Goal: Transaction & Acquisition: Purchase product/service

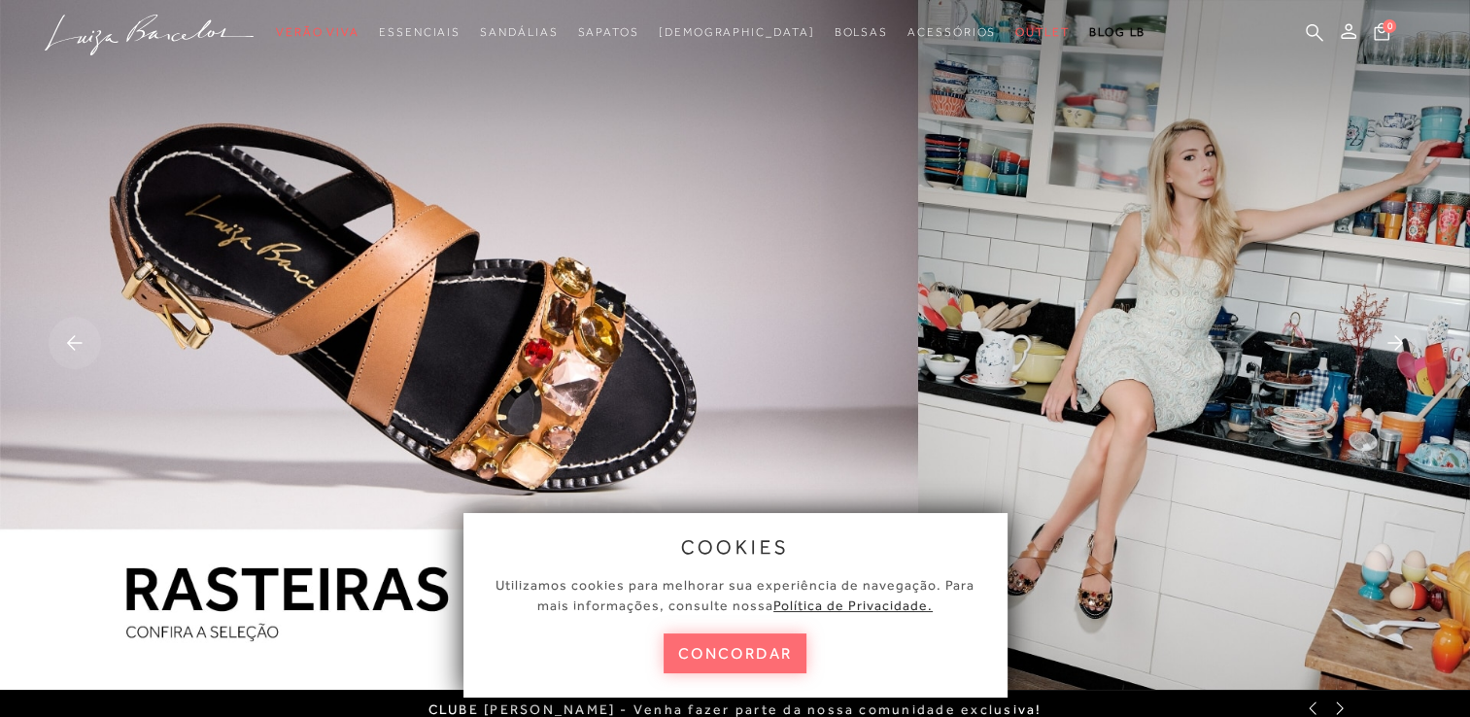
click at [758, 659] on button "concordar" at bounding box center [736, 653] width 144 height 40
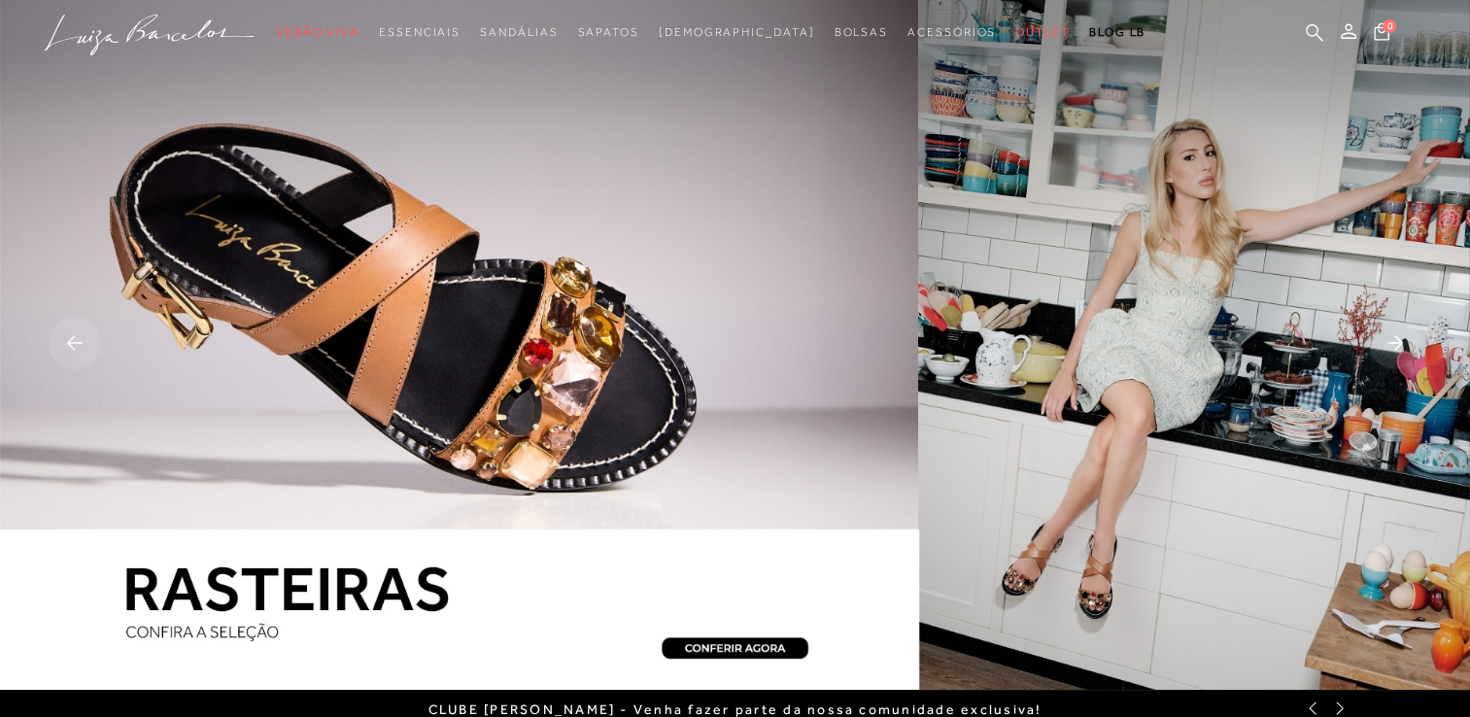
click at [428, 628] on img at bounding box center [735, 345] width 1470 height 690
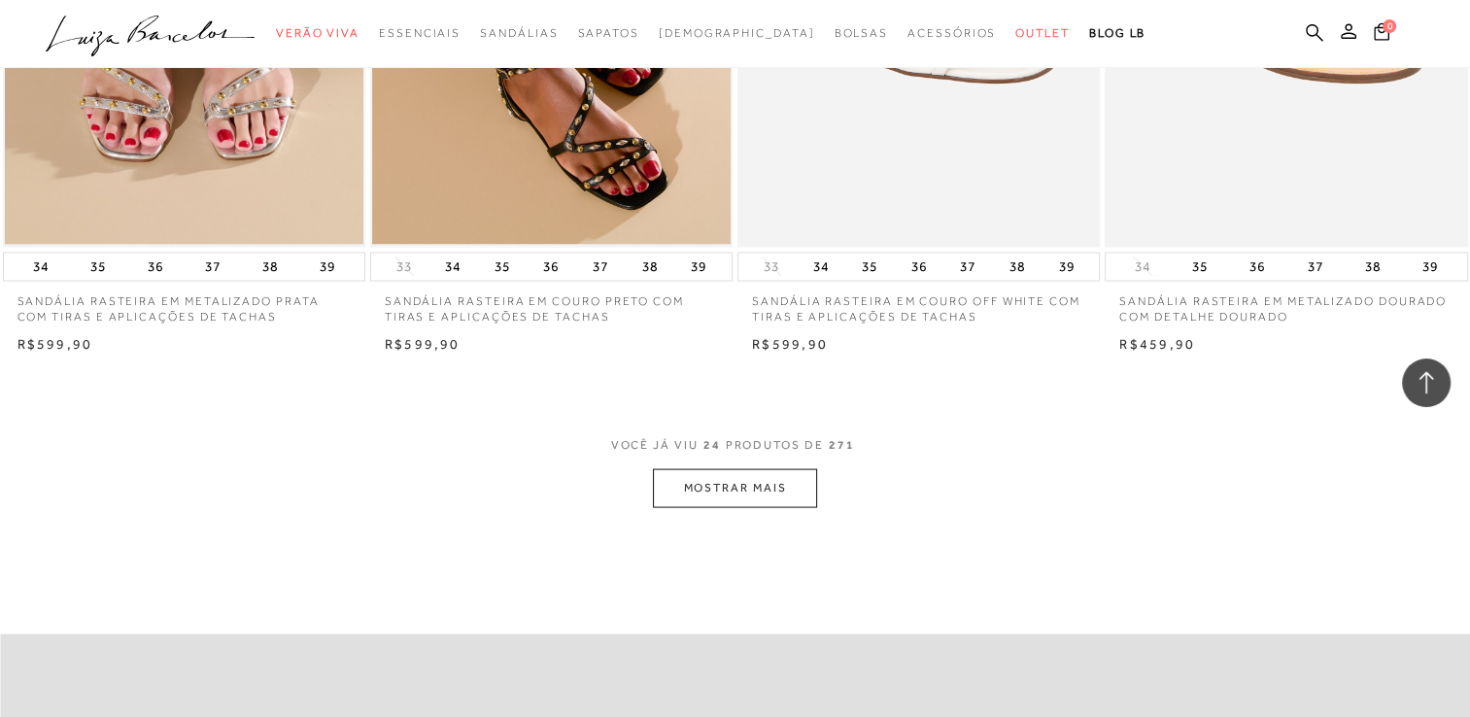
scroll to position [3766, 0]
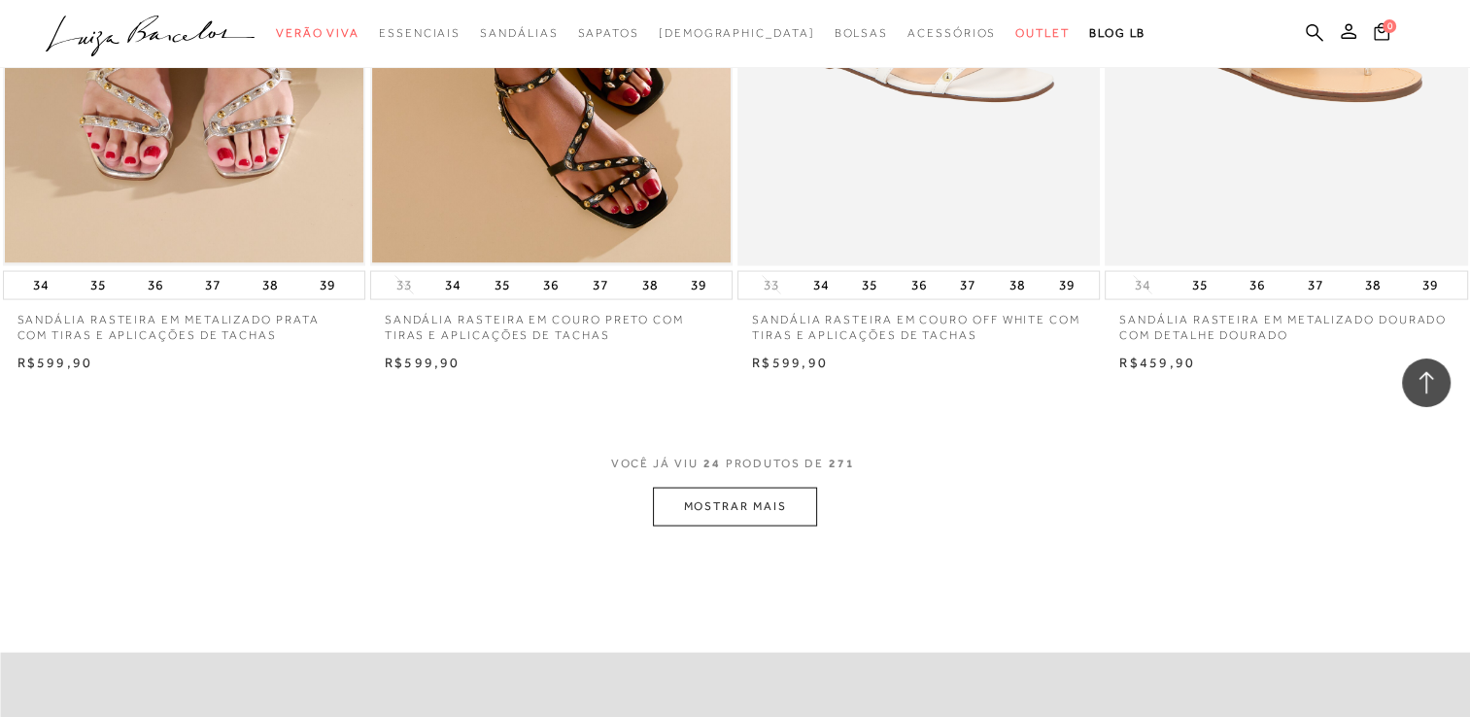
click at [721, 513] on button "MOSTRAR MAIS" at bounding box center [734, 507] width 163 height 38
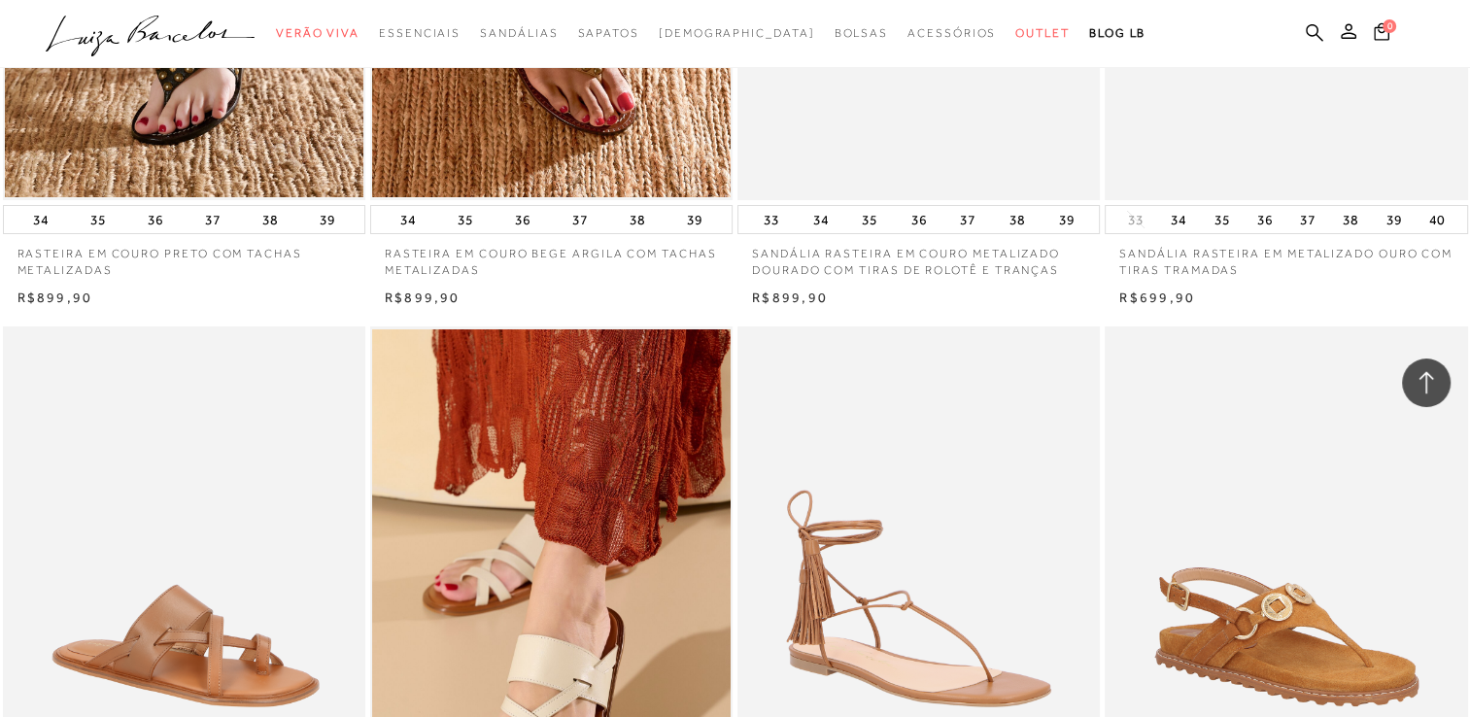
scroll to position [7650, 0]
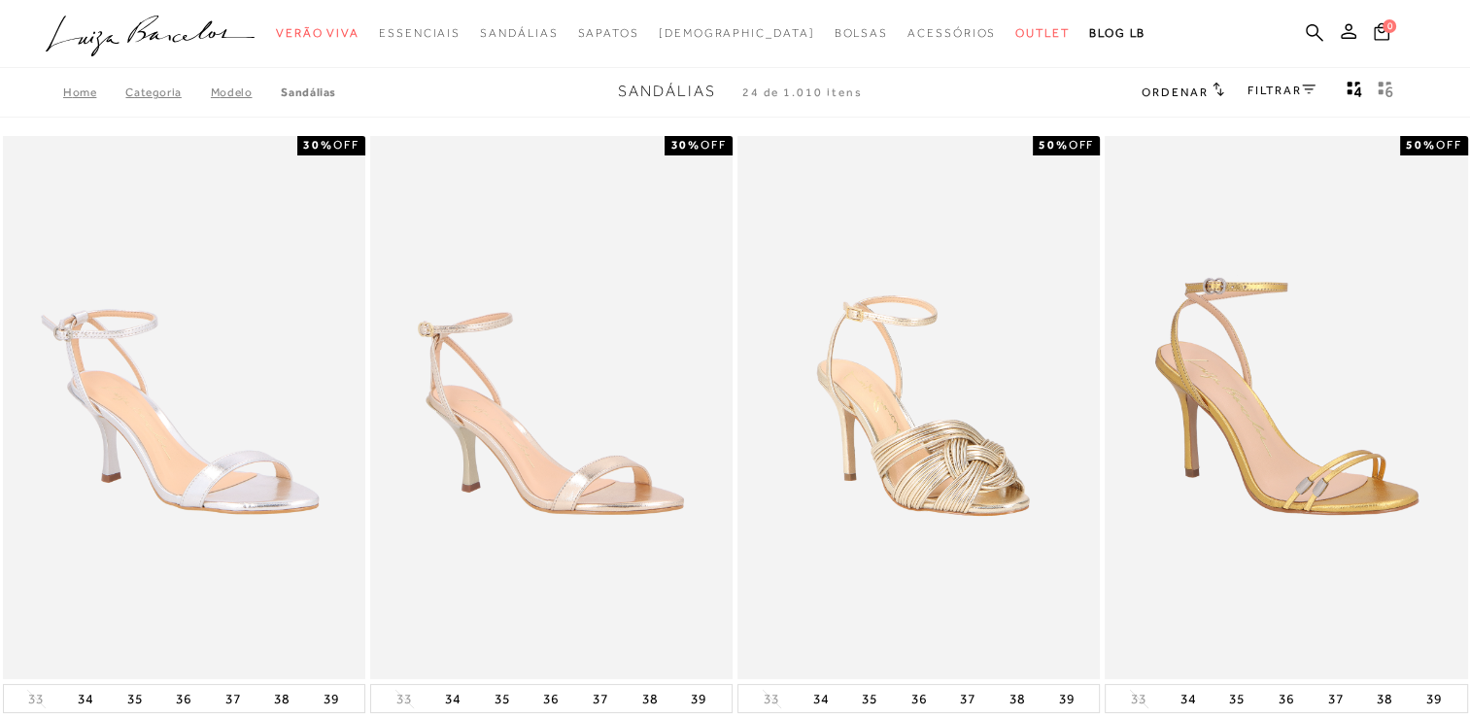
click at [1294, 95] on link "FILTRAR" at bounding box center [1282, 91] width 68 height 14
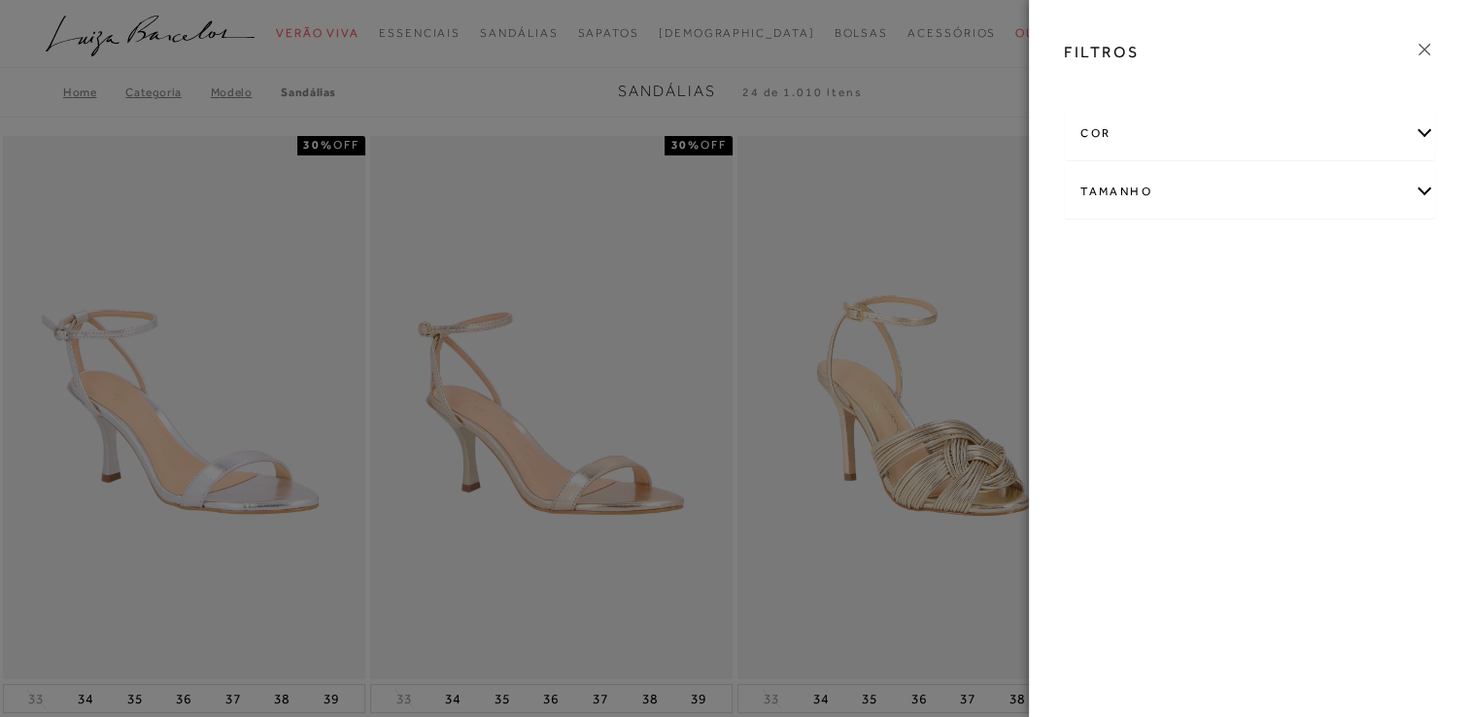
click at [1173, 188] on div "Tamanho" at bounding box center [1249, 191] width 369 height 51
click at [1096, 340] on link "Ver mais..." at bounding box center [1116, 338] width 52 height 15
click at [1341, 303] on span "34" at bounding box center [1332, 305] width 28 height 15
click at [1332, 303] on input "34" at bounding box center [1322, 308] width 19 height 19
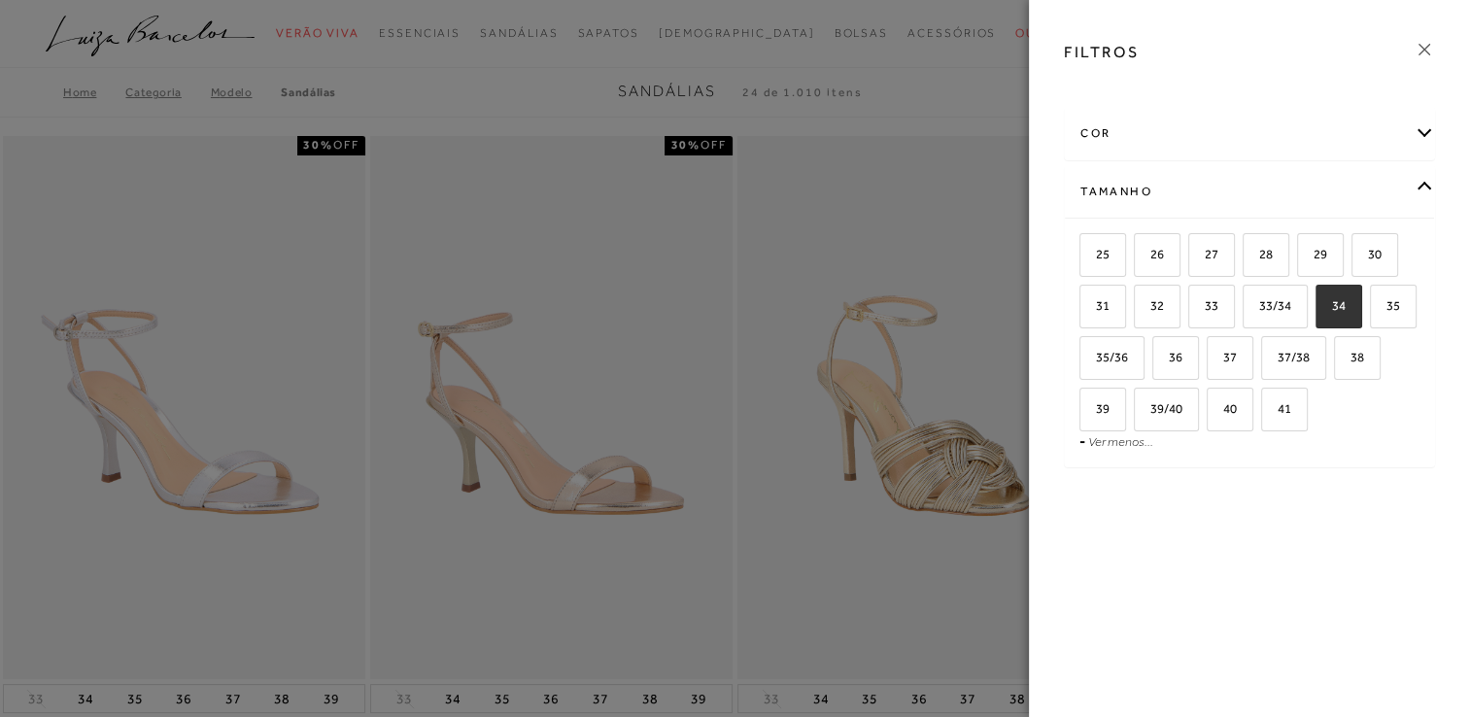
checkbox input "true"
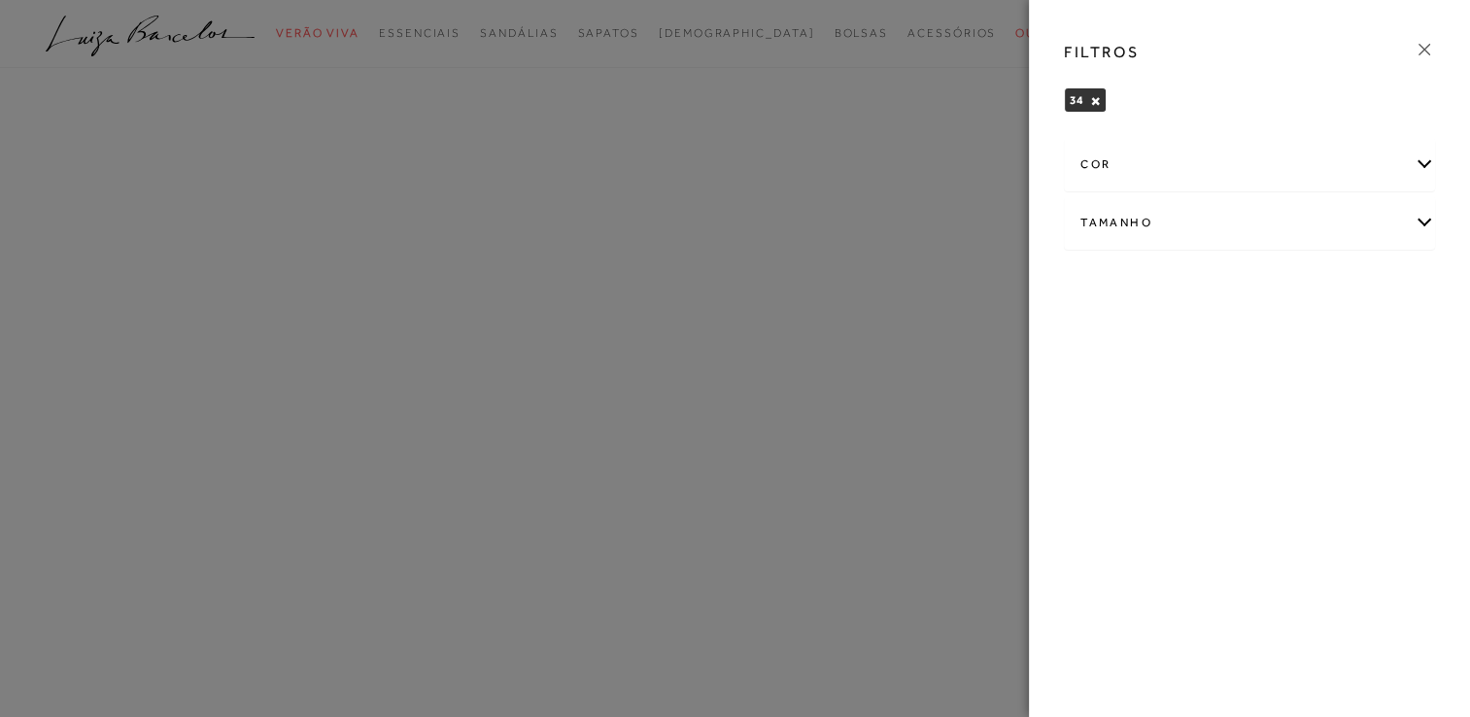
click at [948, 496] on div at bounding box center [735, 358] width 1470 height 717
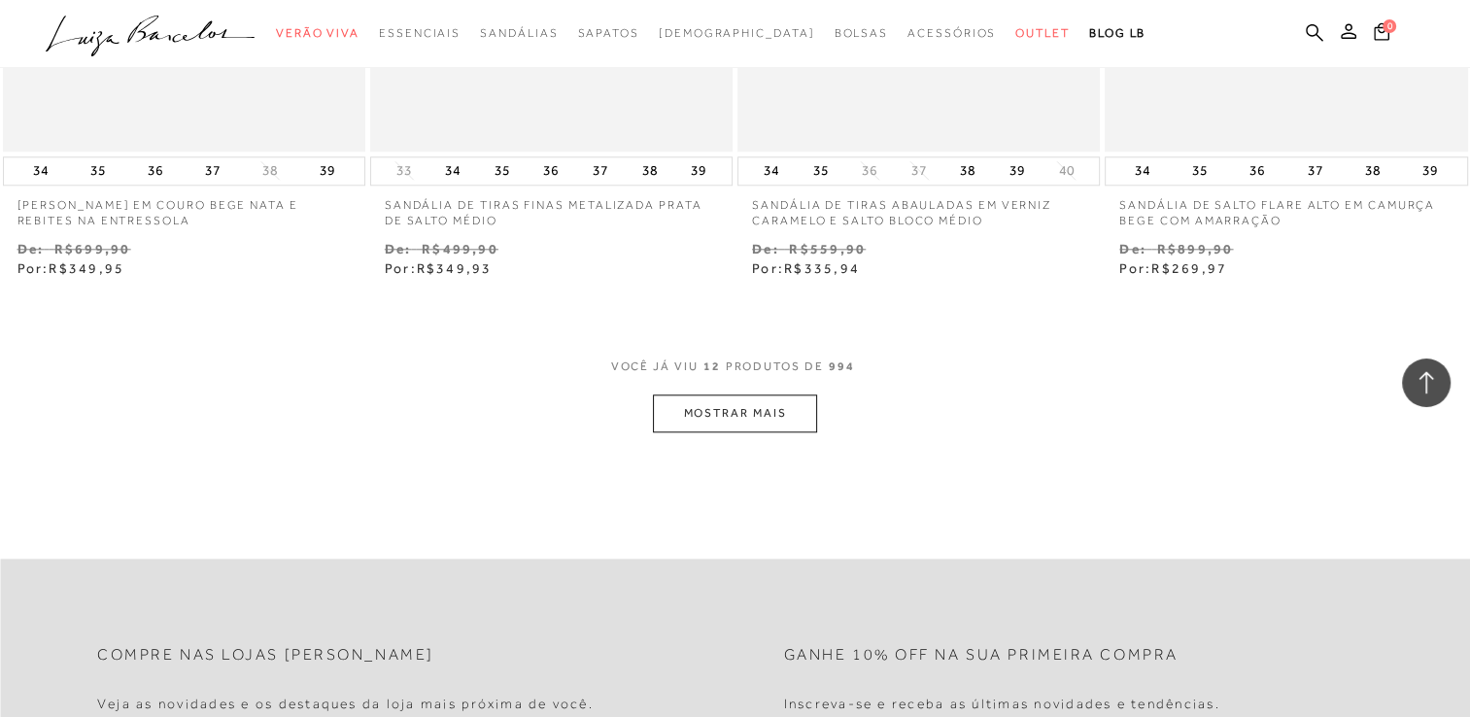
scroll to position [2031, 0]
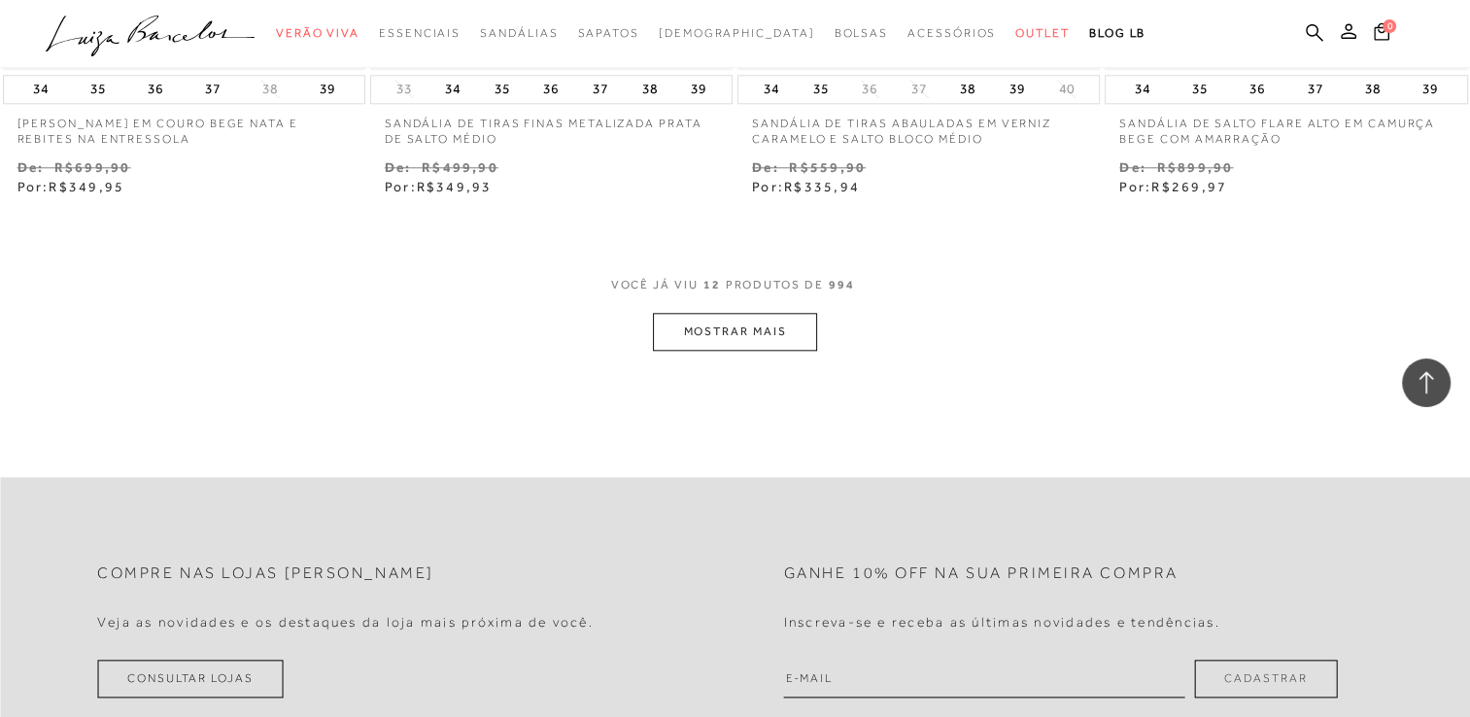
click at [719, 339] on button "MOSTRAR MAIS" at bounding box center [734, 332] width 163 height 38
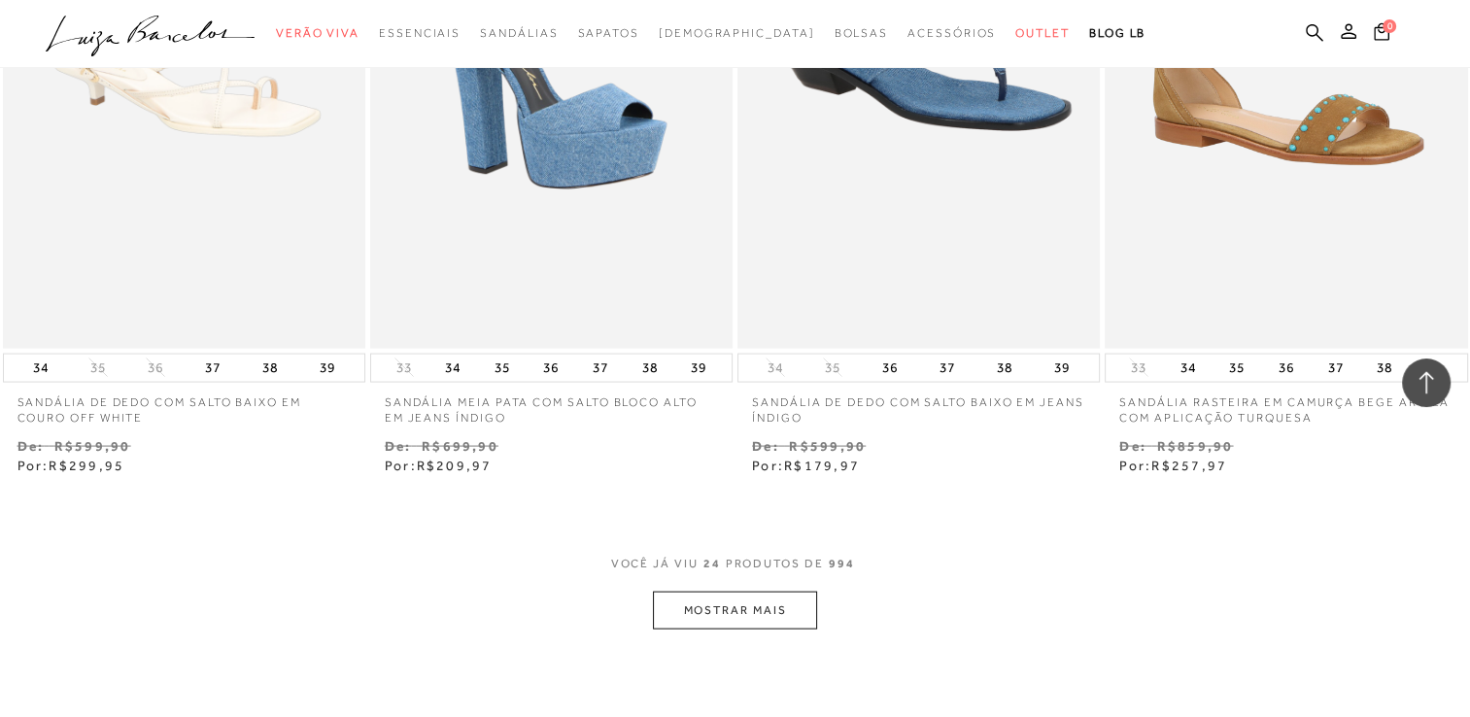
scroll to position [3762, 0]
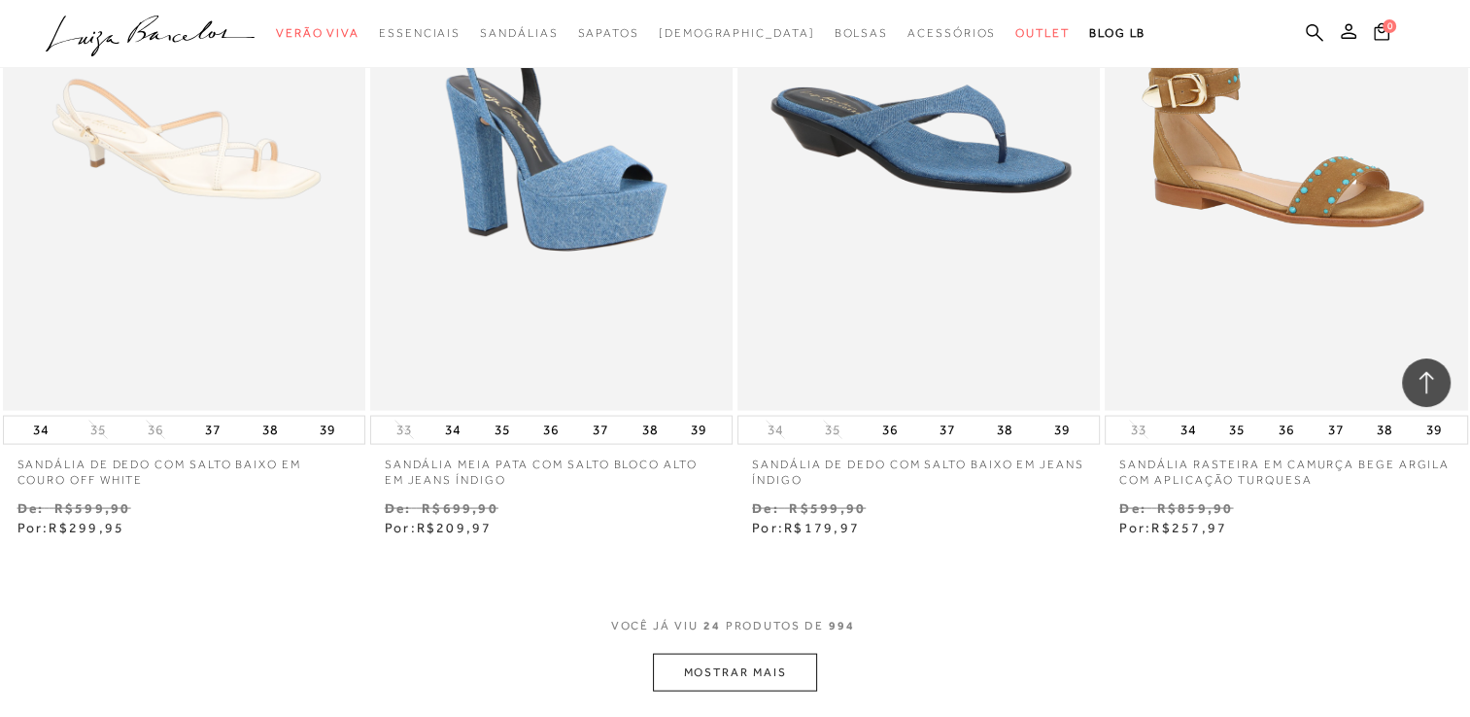
click at [777, 663] on button "MOSTRAR MAIS" at bounding box center [734, 673] width 163 height 38
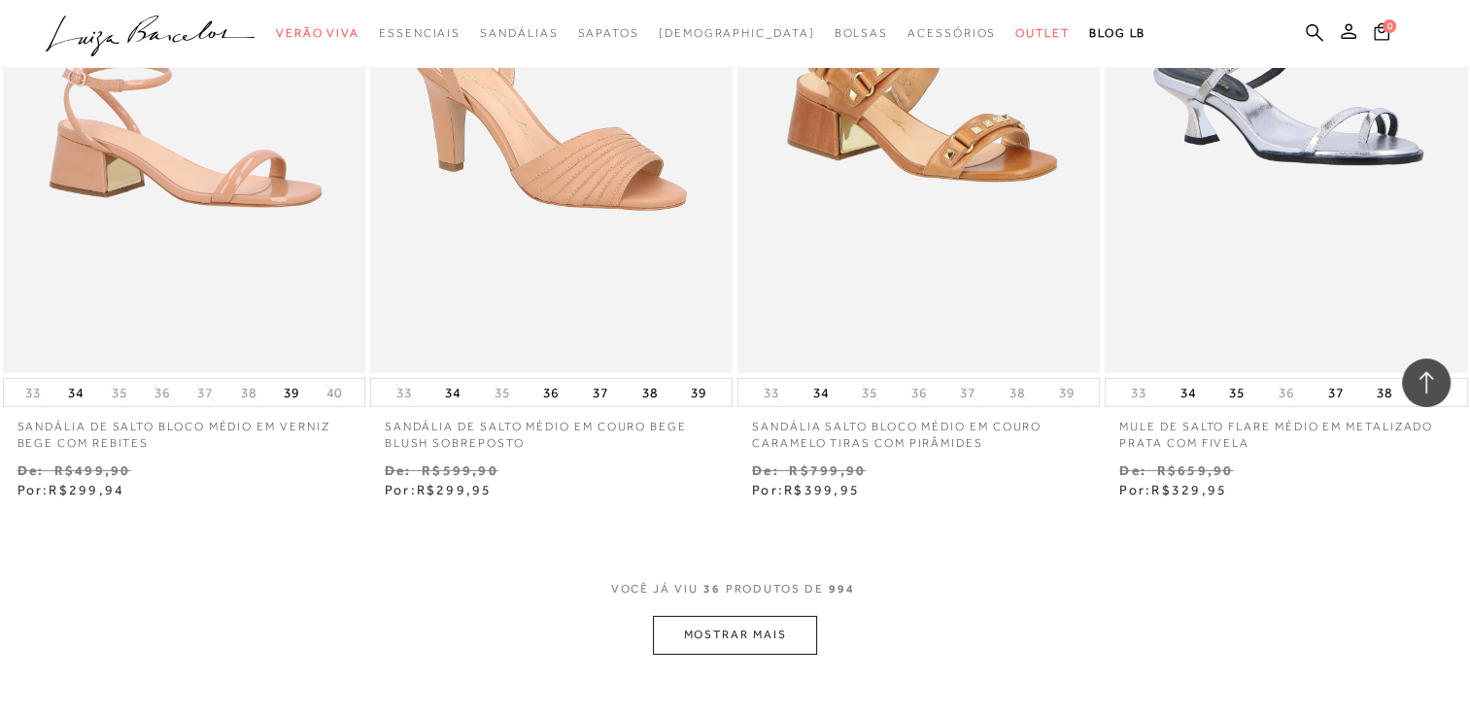
scroll to position [5880, 0]
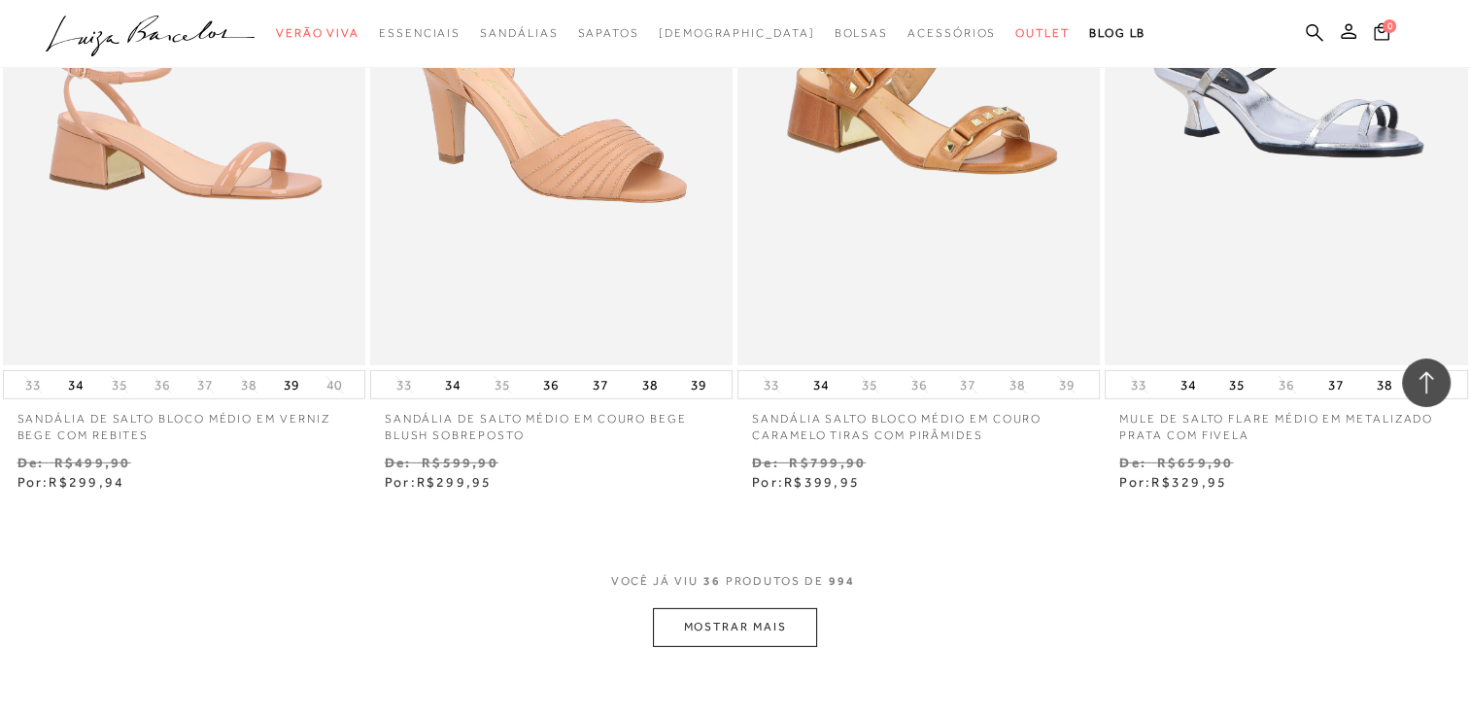
click at [767, 617] on button "MOSTRAR MAIS" at bounding box center [734, 627] width 163 height 38
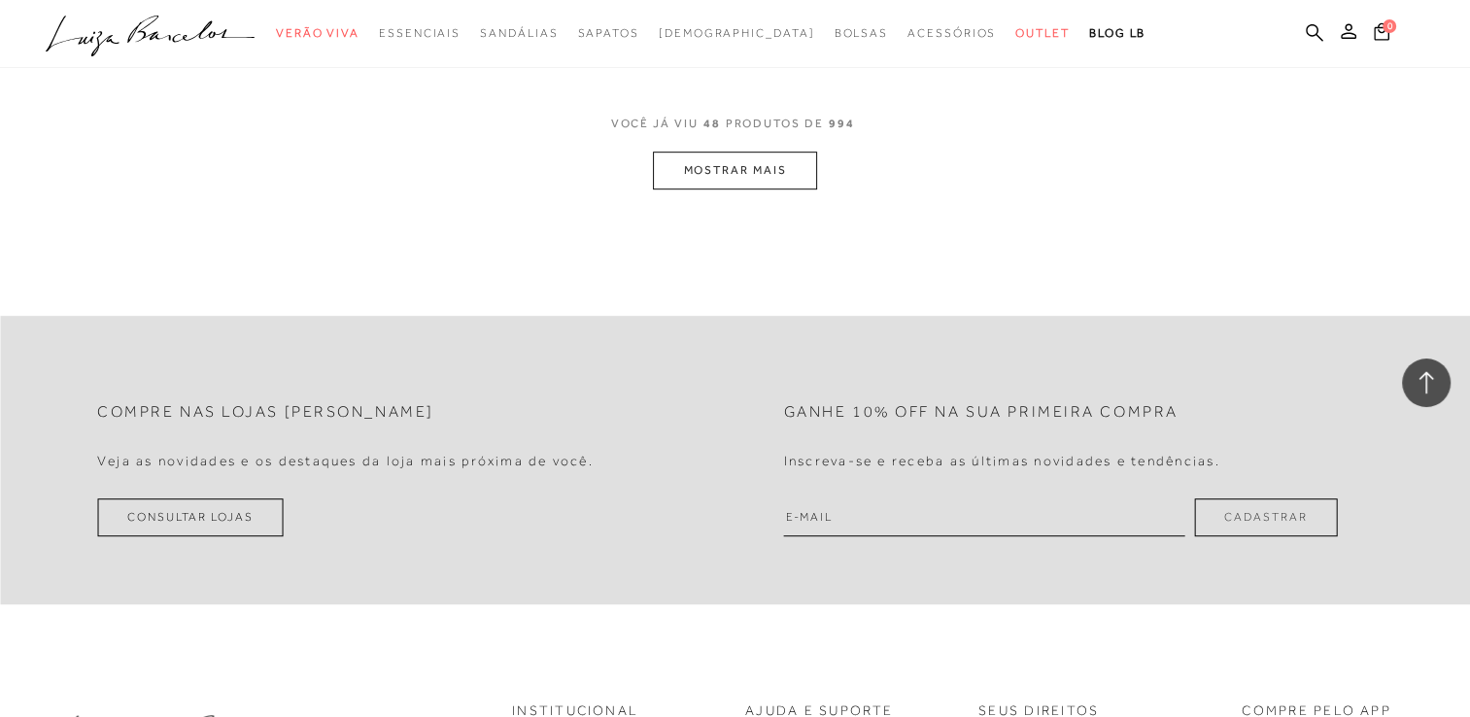
scroll to position [7940, 0]
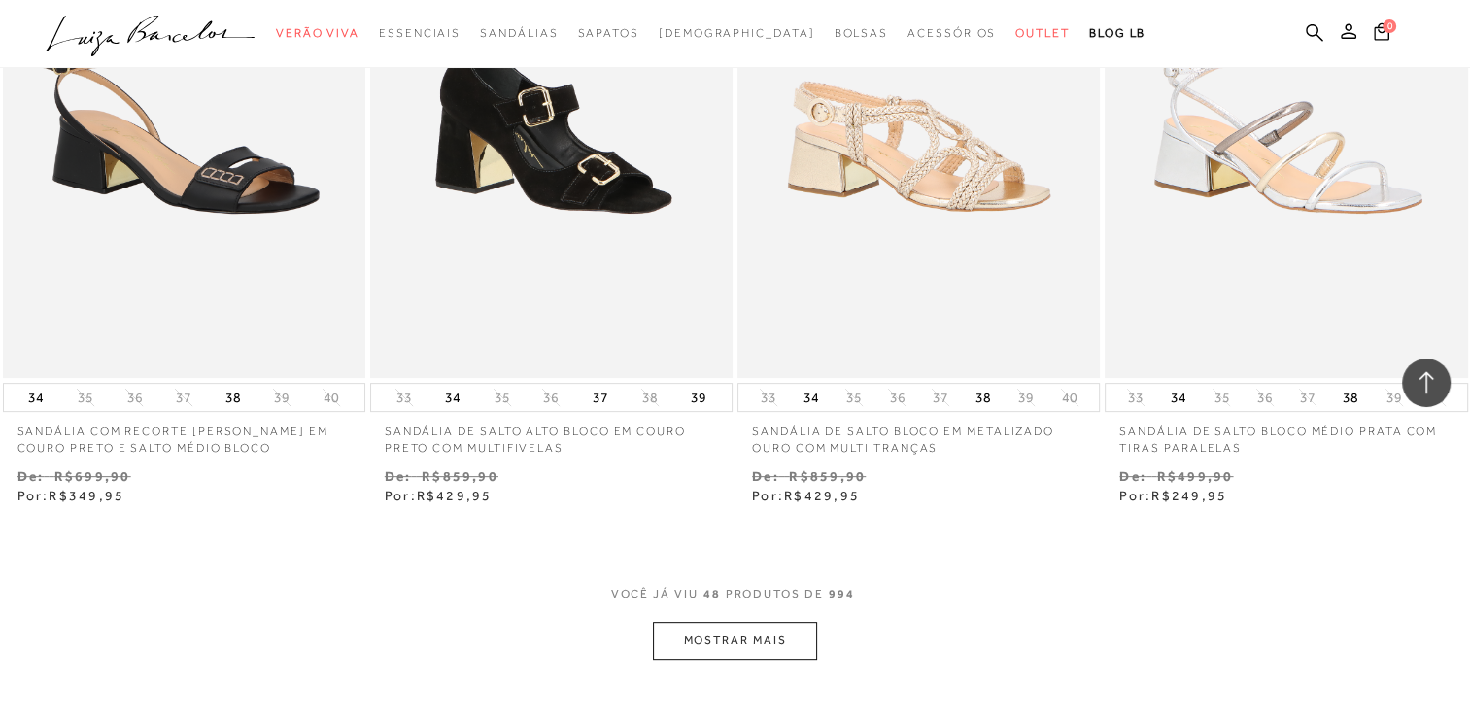
click at [784, 642] on button "MOSTRAR MAIS" at bounding box center [734, 641] width 163 height 38
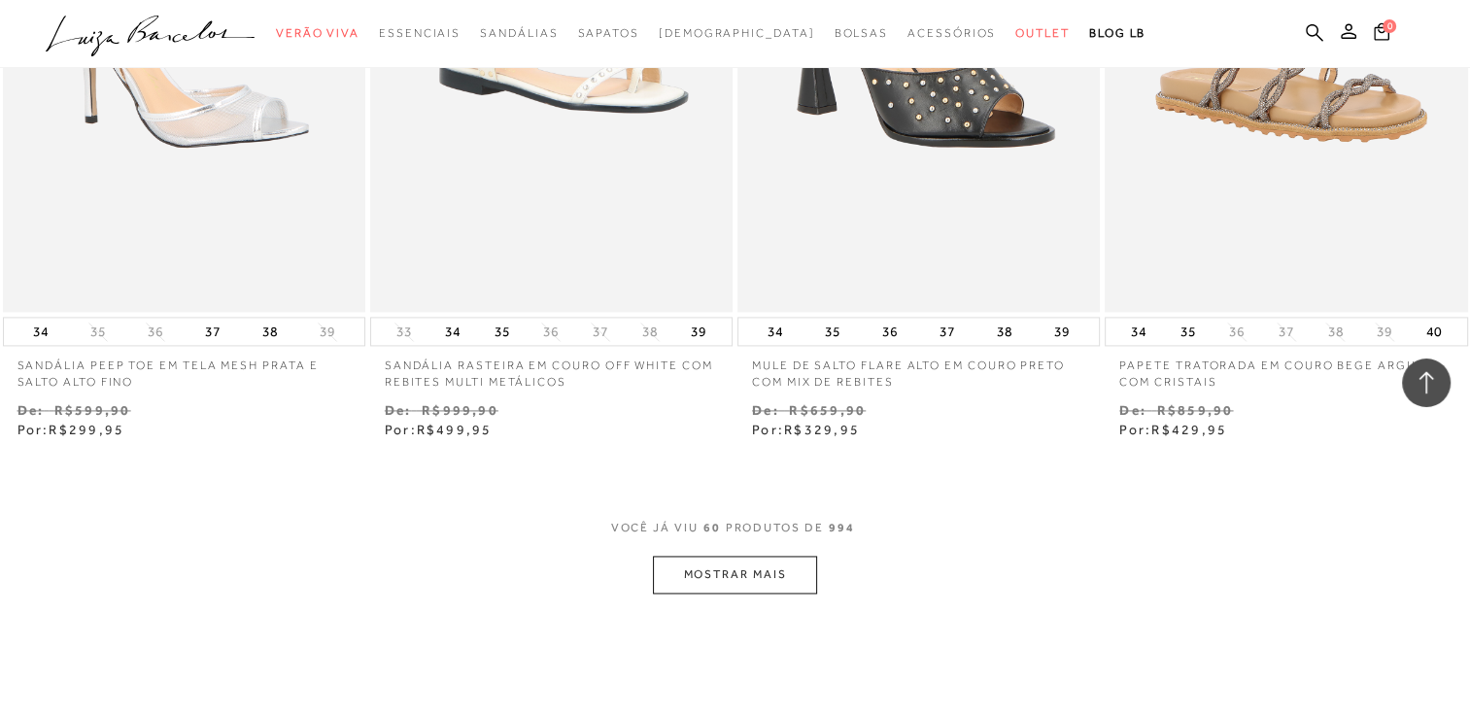
scroll to position [9959, 0]
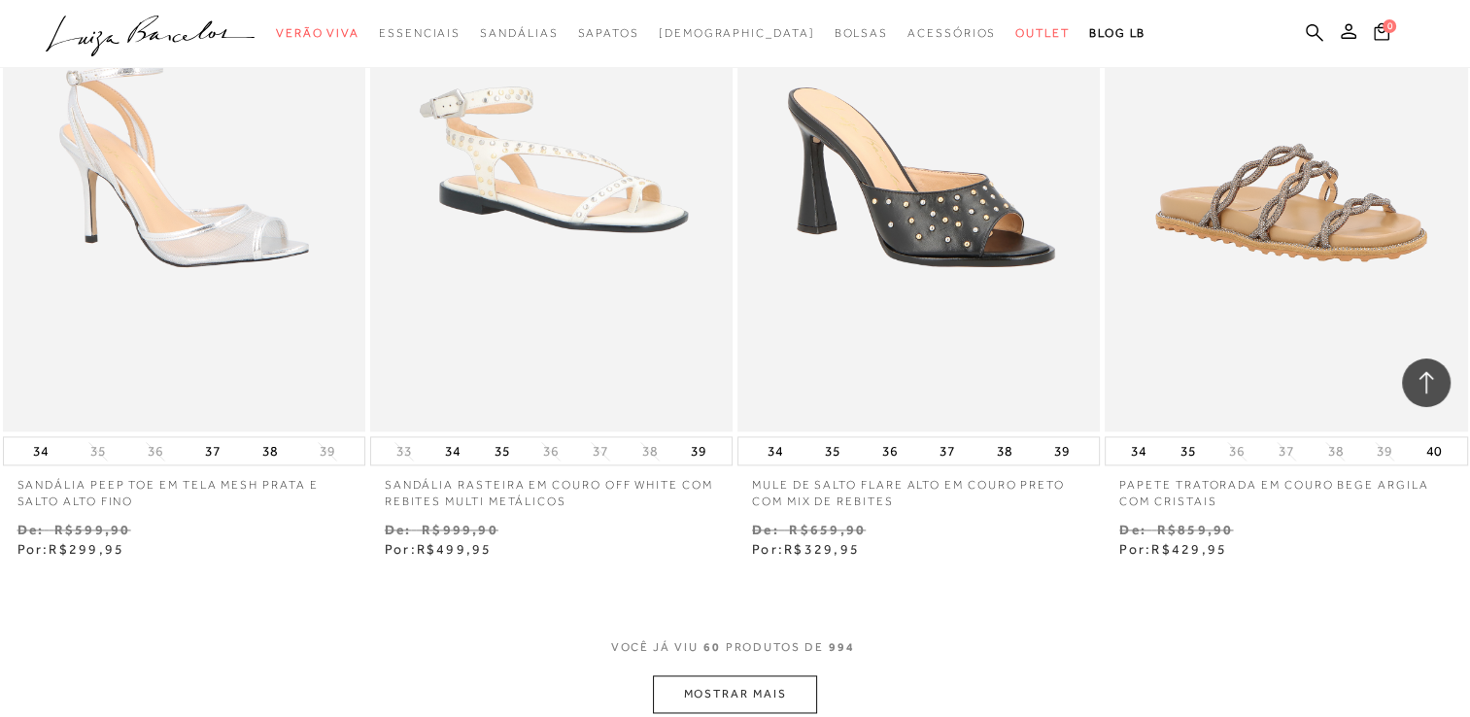
click at [720, 688] on button "MOSTRAR MAIS" at bounding box center [734, 694] width 163 height 38
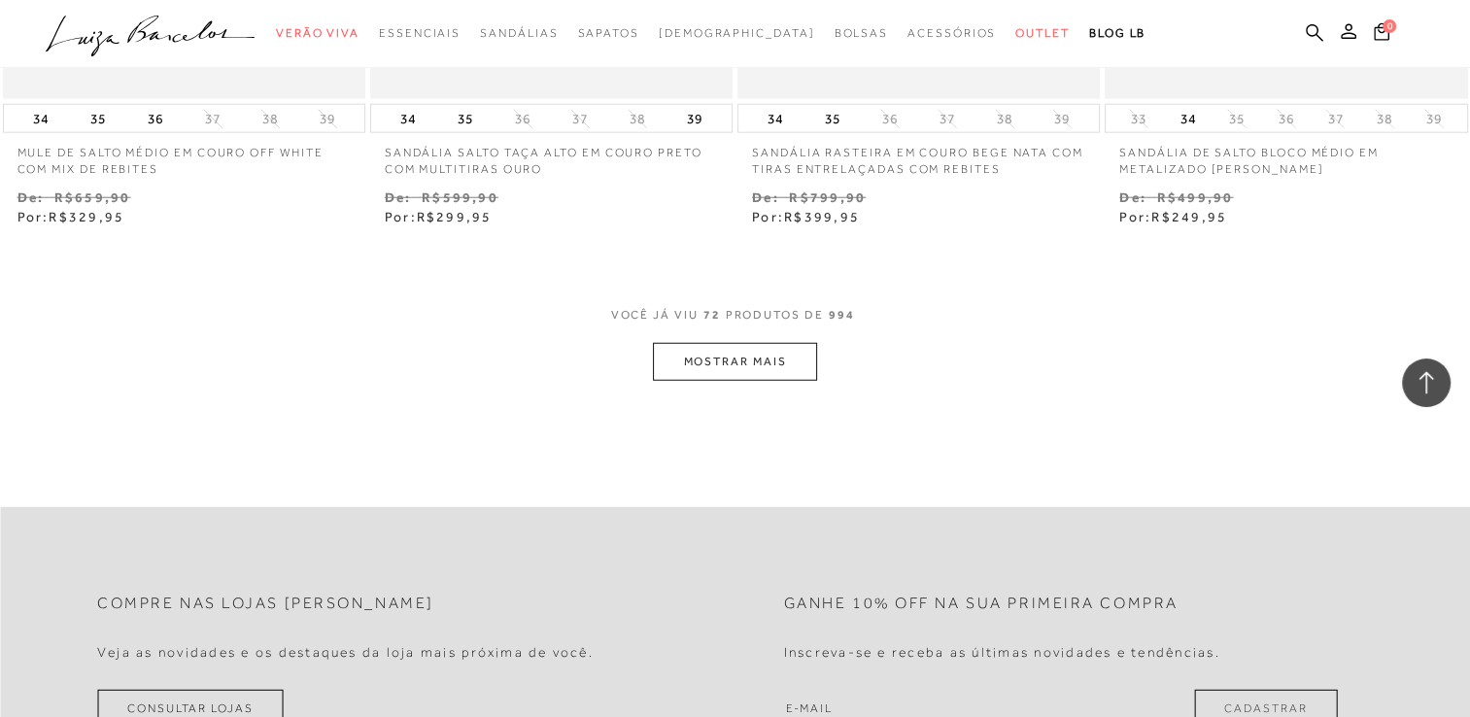
scroll to position [12443, 0]
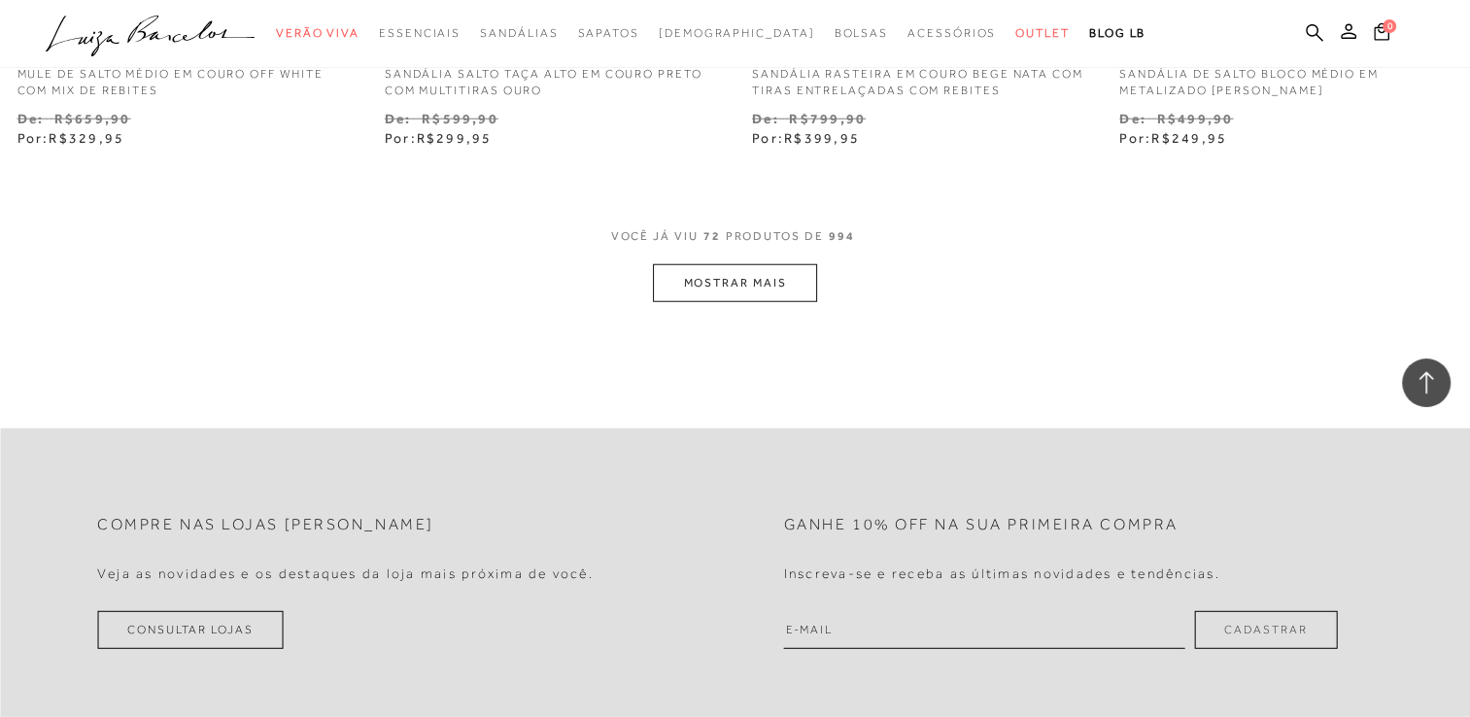
click at [708, 280] on button "MOSTRAR MAIS" at bounding box center [734, 283] width 163 height 38
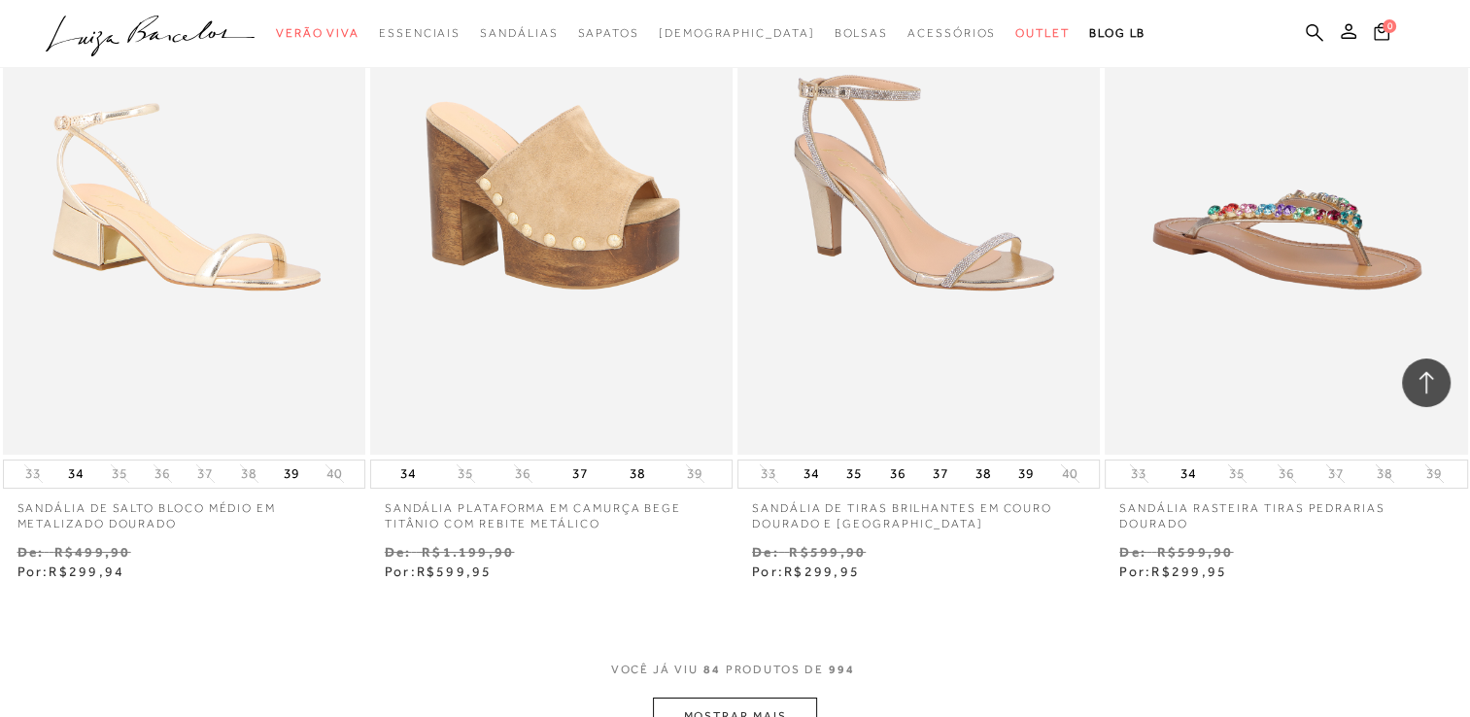
scroll to position [14100, 0]
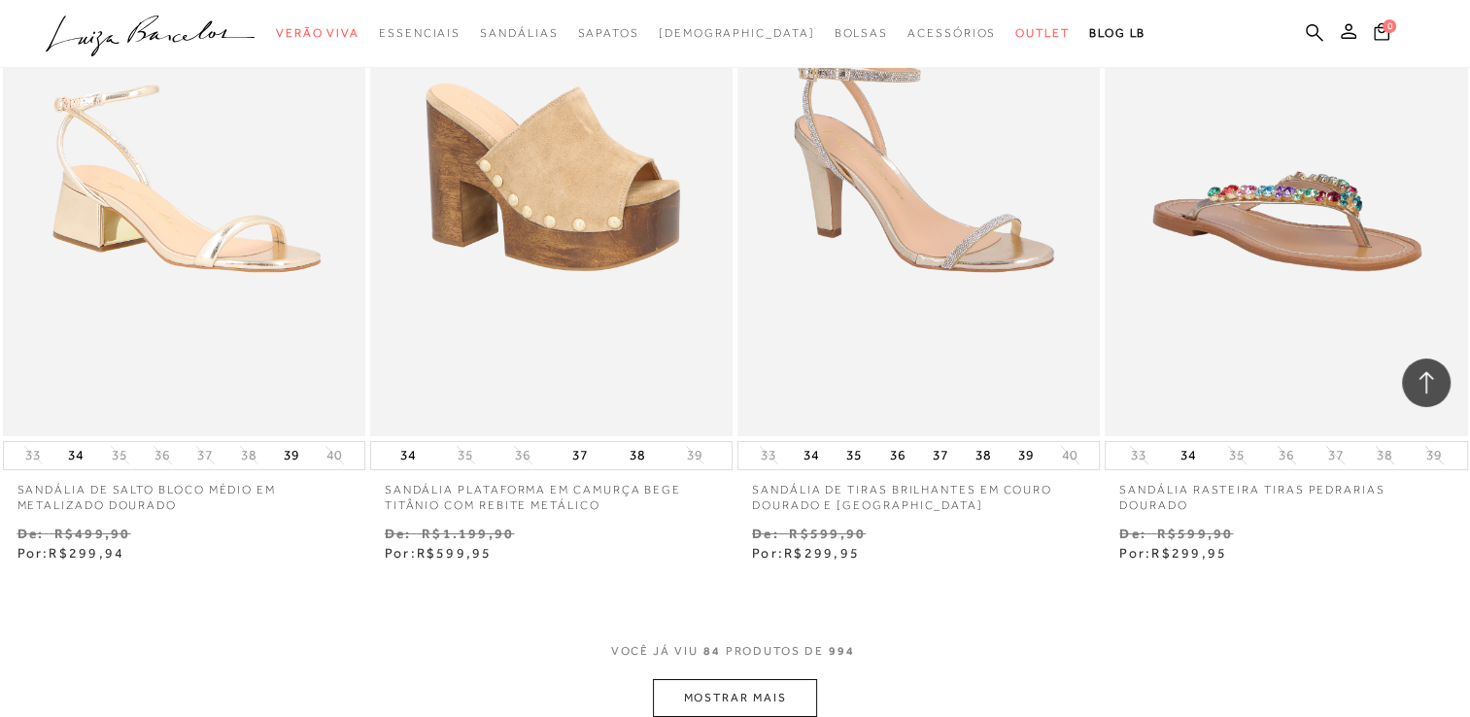
click at [731, 712] on button "MOSTRAR MAIS" at bounding box center [734, 698] width 163 height 38
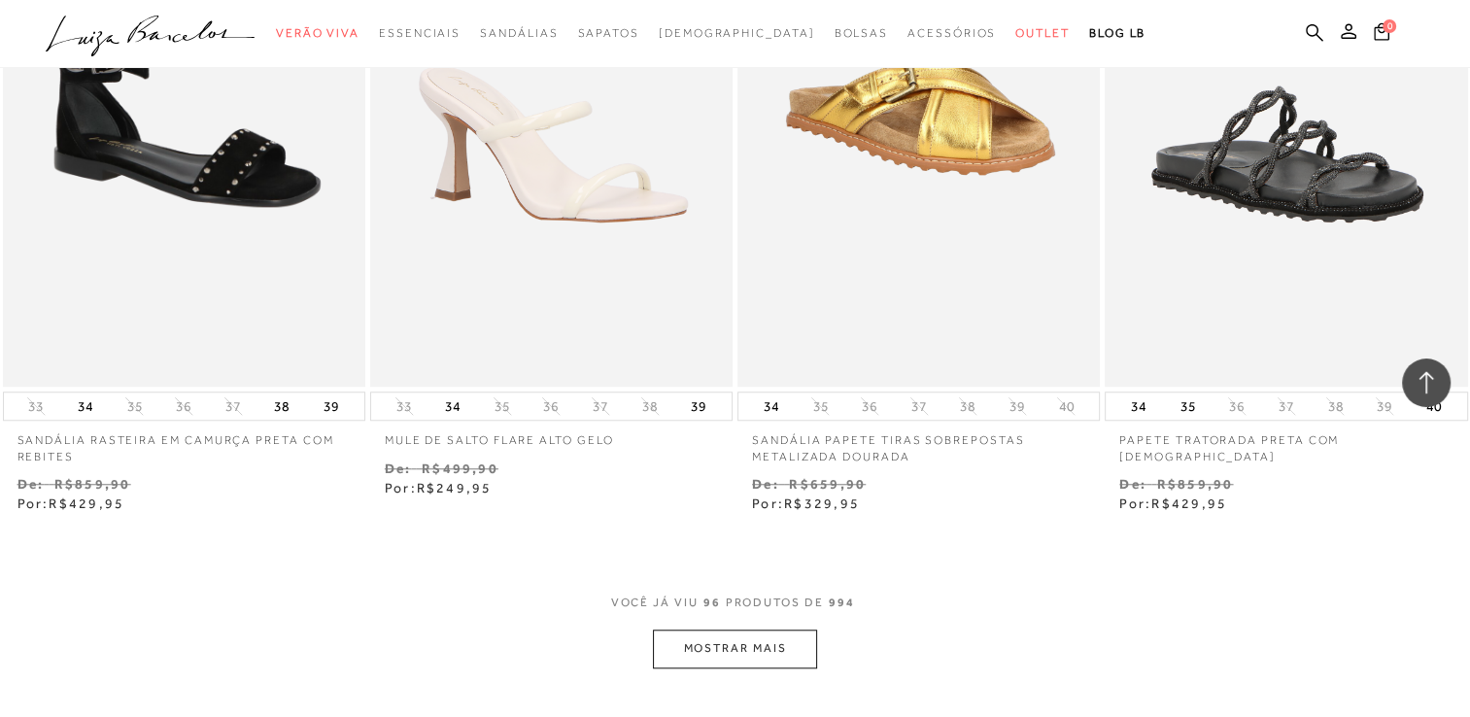
scroll to position [16264, 0]
